Goal: Information Seeking & Learning: Learn about a topic

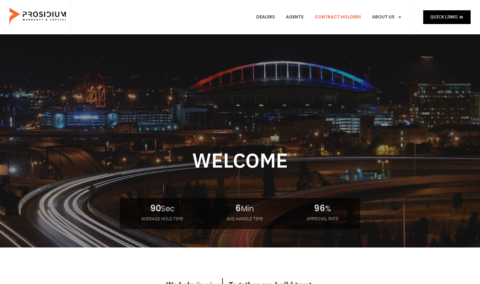
click at [347, 17] on link "Contract Holders" at bounding box center [338, 17] width 56 height 23
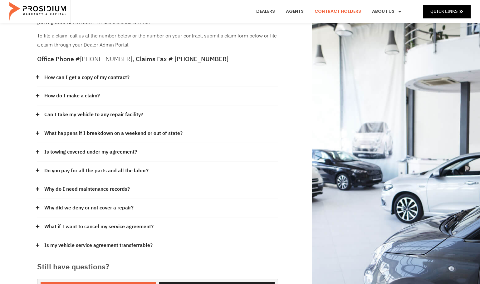
scroll to position [62, 0]
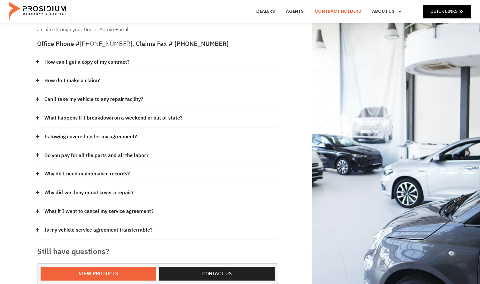
click at [94, 173] on link "Why do I need maintenance records?" at bounding box center [87, 174] width 86 height 9
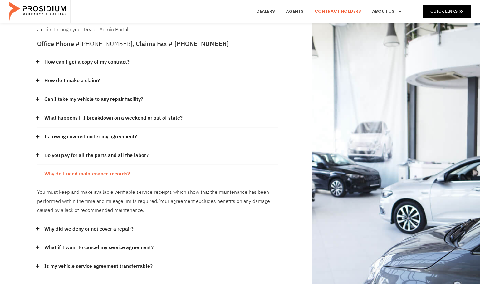
click at [92, 227] on link "Why did we deny or not cover a repair?" at bounding box center [88, 229] width 89 height 9
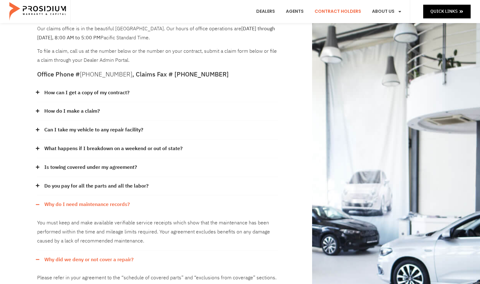
scroll to position [31, 0]
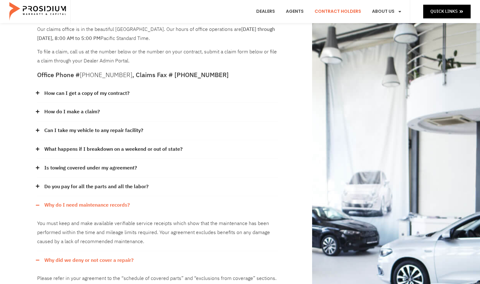
click at [115, 131] on link "Can I take my vehicle to any repair facility?" at bounding box center [93, 130] width 99 height 9
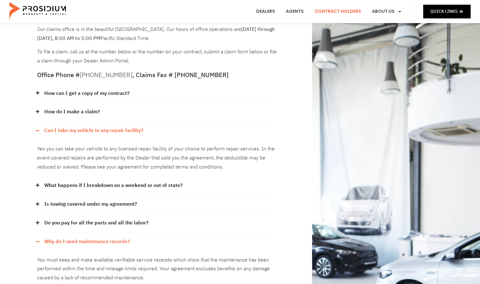
click at [99, 94] on link "How can I get a copy of my contract?" at bounding box center [86, 93] width 85 height 9
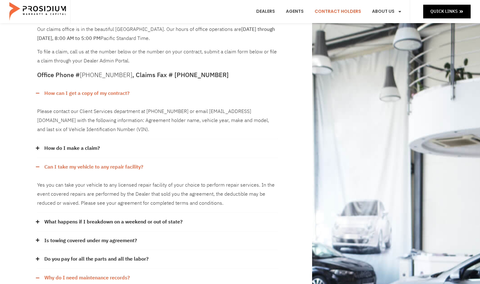
click at [338, 13] on link "Contract Holders" at bounding box center [338, 11] width 56 height 23
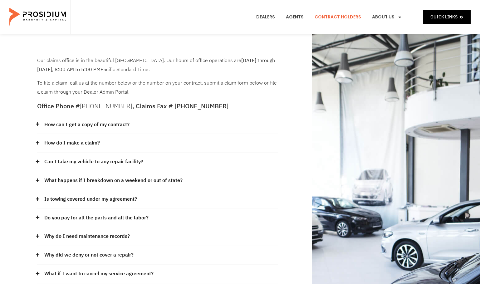
click at [86, 121] on link "How can I get a copy of my contract?" at bounding box center [86, 124] width 85 height 9
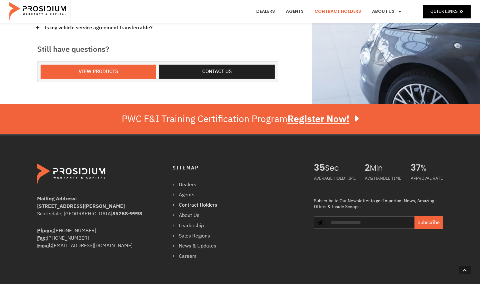
scroll to position [312, 0]
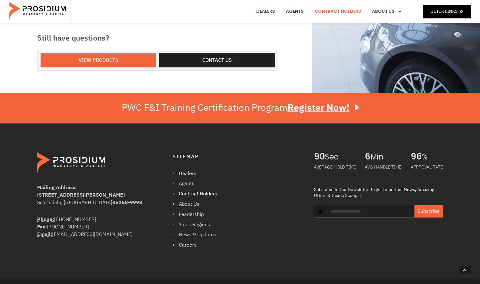
click at [186, 242] on link "Careers" at bounding box center [198, 245] width 51 height 9
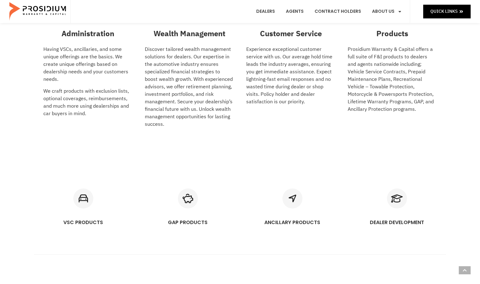
scroll to position [281, 0]
click at [82, 206] on icon "VSC PRODUCTS" at bounding box center [83, 199] width 20 height 20
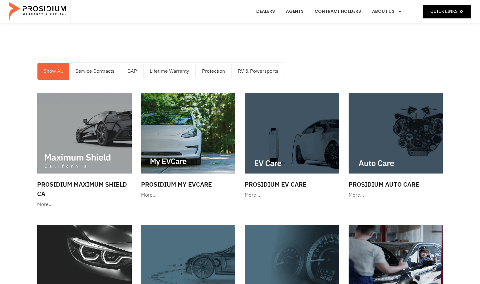
scroll to position [31, 0]
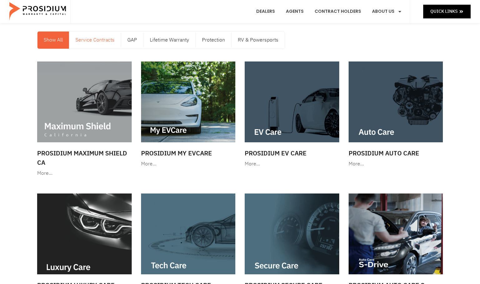
click at [107, 42] on link "Service Contracts" at bounding box center [95, 40] width 52 height 17
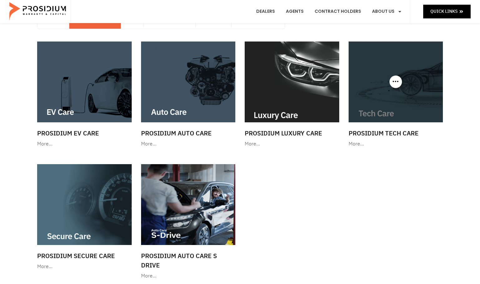
scroll to position [62, 0]
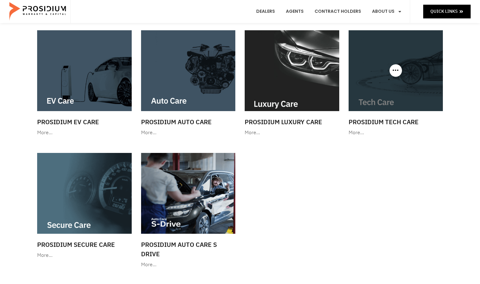
click at [363, 134] on div "More…" at bounding box center [396, 132] width 95 height 9
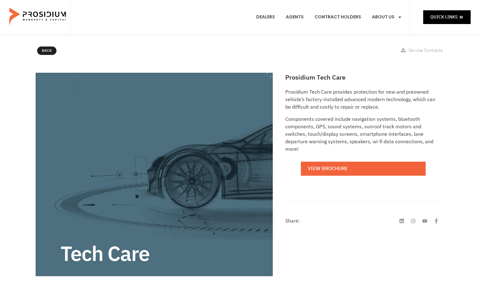
scroll to position [125, 0]
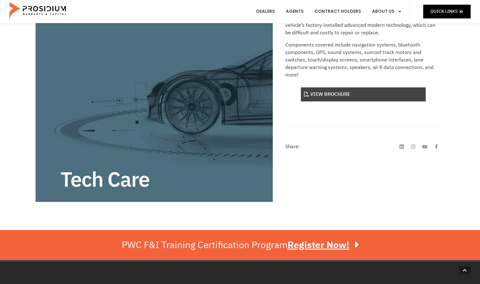
click at [333, 96] on link "View Brochure" at bounding box center [363, 94] width 125 height 14
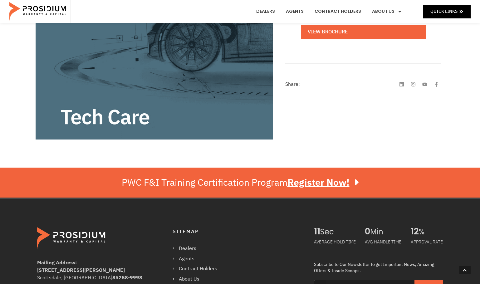
scroll to position [281, 0]
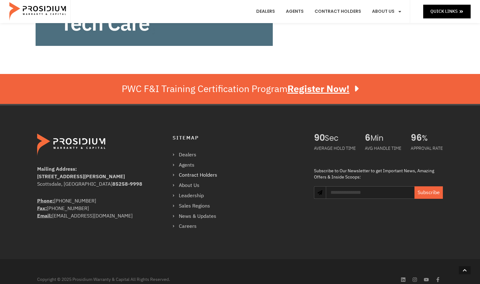
click at [196, 174] on link "Contract Holders" at bounding box center [198, 175] width 51 height 9
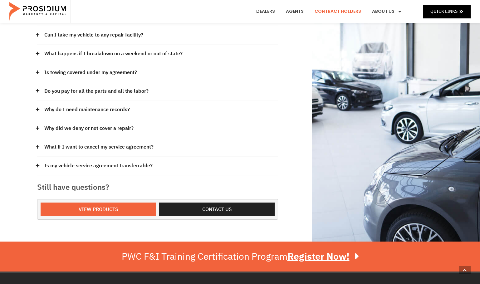
scroll to position [156, 0]
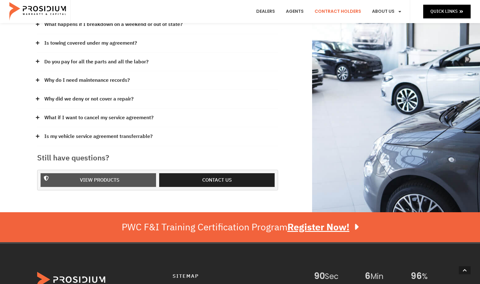
click at [125, 177] on span "View Products" at bounding box center [99, 180] width 99 height 9
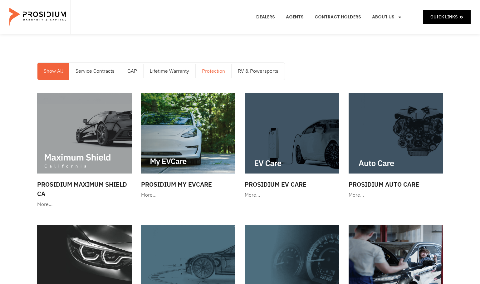
click at [215, 71] on link "Protection" at bounding box center [214, 71] width 36 height 17
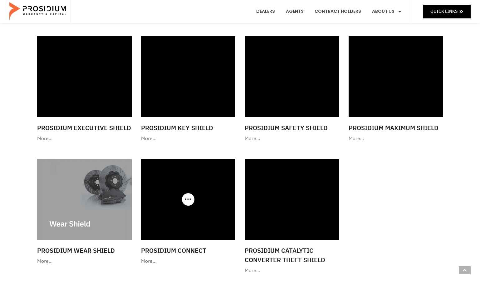
scroll to position [219, 0]
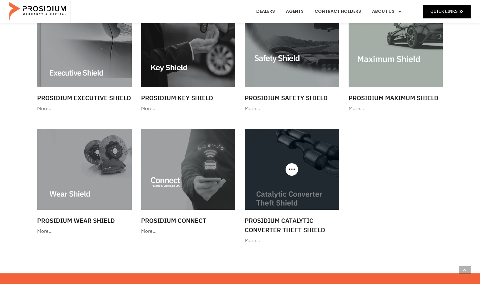
click at [254, 240] on div "More…" at bounding box center [292, 240] width 95 height 9
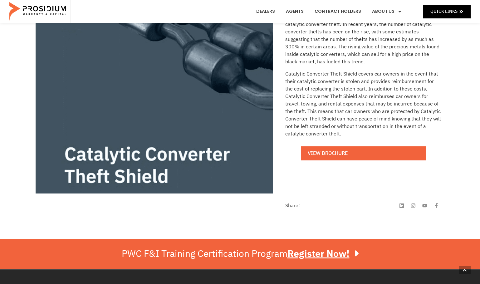
scroll to position [187, 0]
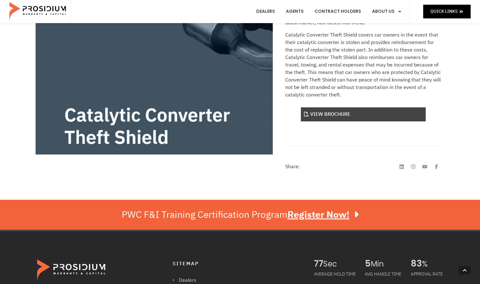
click at [328, 117] on link "View Brochure" at bounding box center [363, 114] width 125 height 14
